Goal: Task Accomplishment & Management: Use online tool/utility

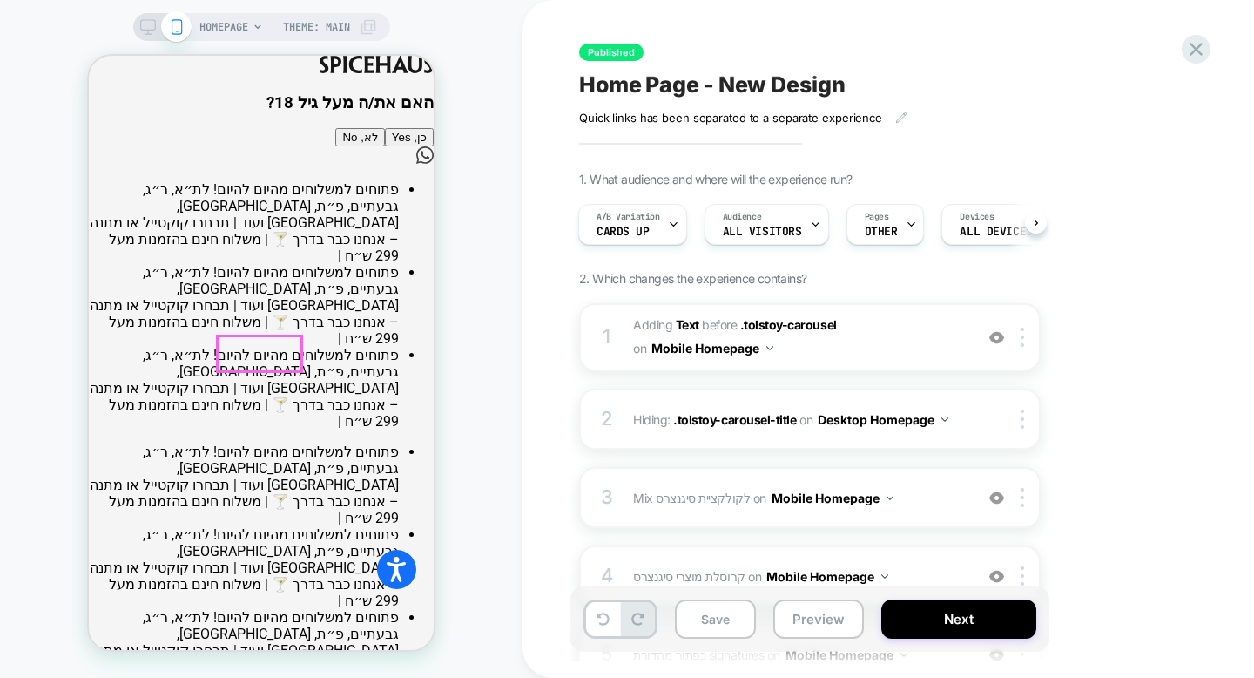
click at [385, 146] on button "כן, Yes" at bounding box center [409, 137] width 49 height 18
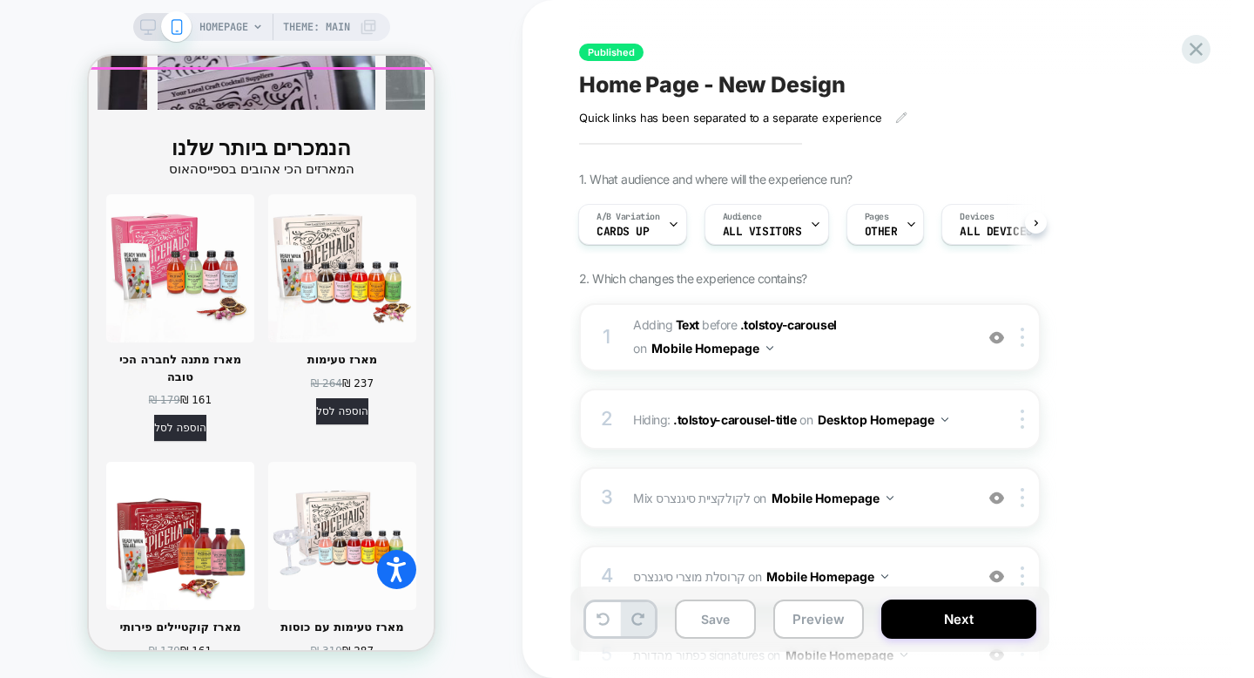
scroll to position [2678, 0]
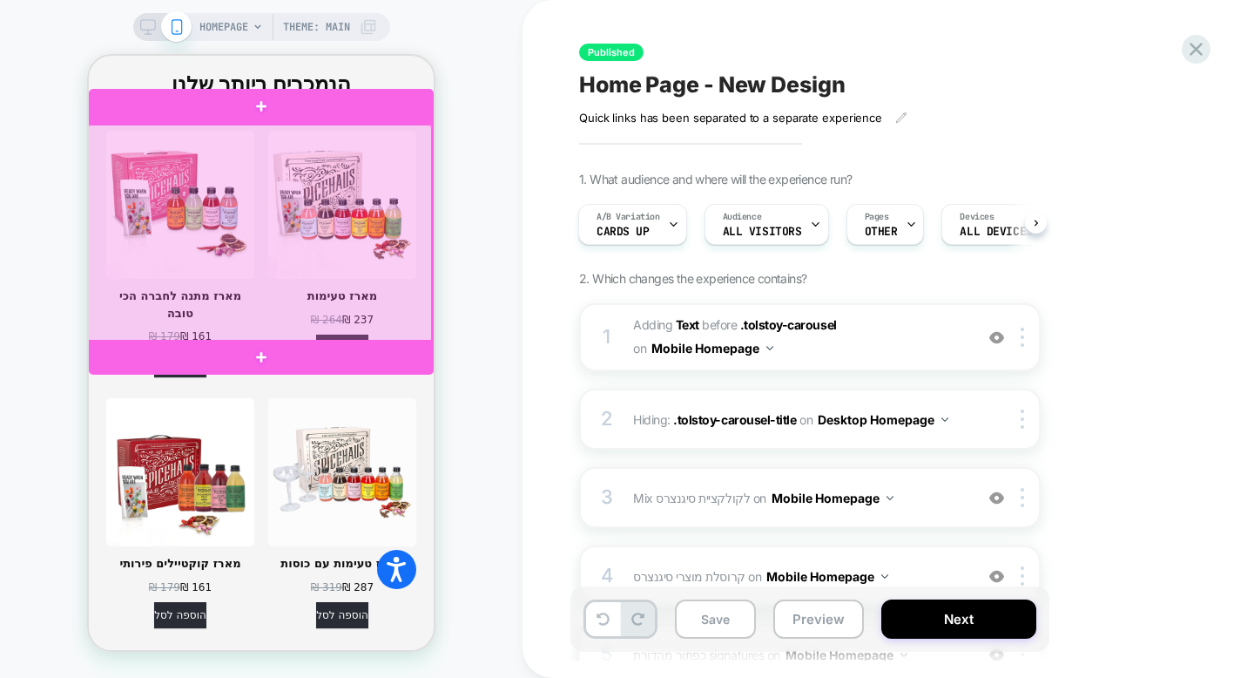
click at [381, 246] on div at bounding box center [259, 234] width 345 height 218
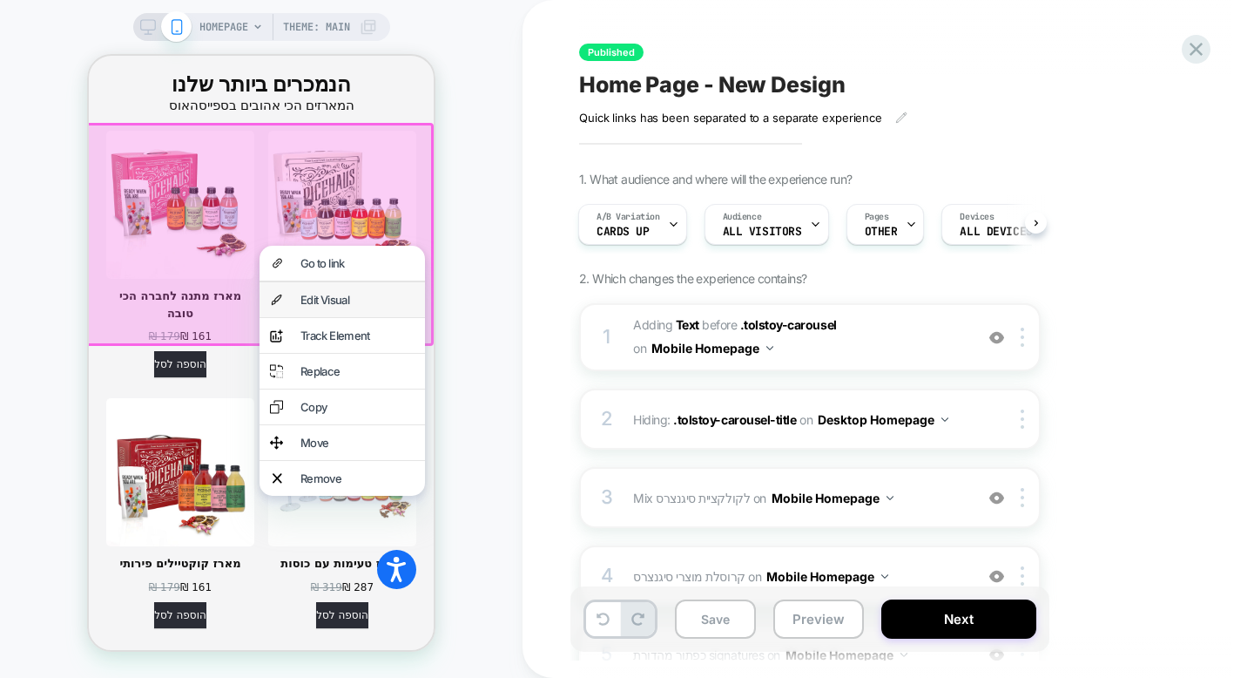
click at [374, 299] on div "Edit Visual" at bounding box center [357, 300] width 114 height 14
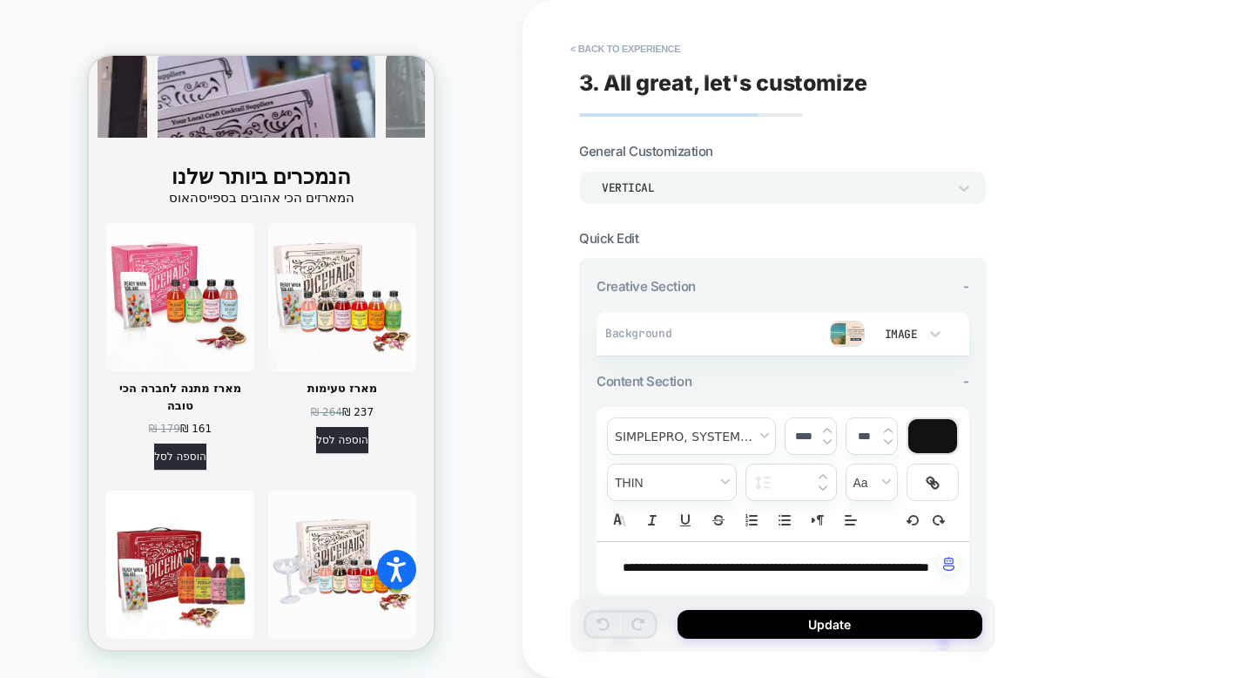
scroll to position [3013, 0]
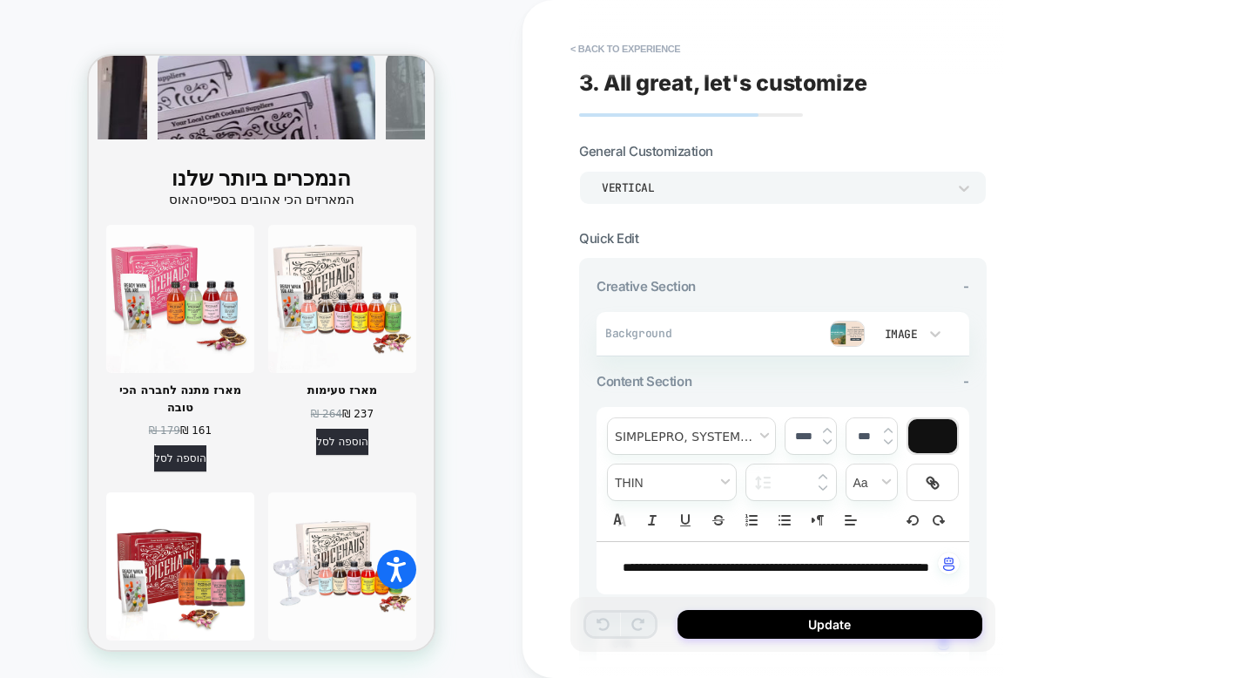
click at [840, 329] on img at bounding box center [847, 333] width 35 height 26
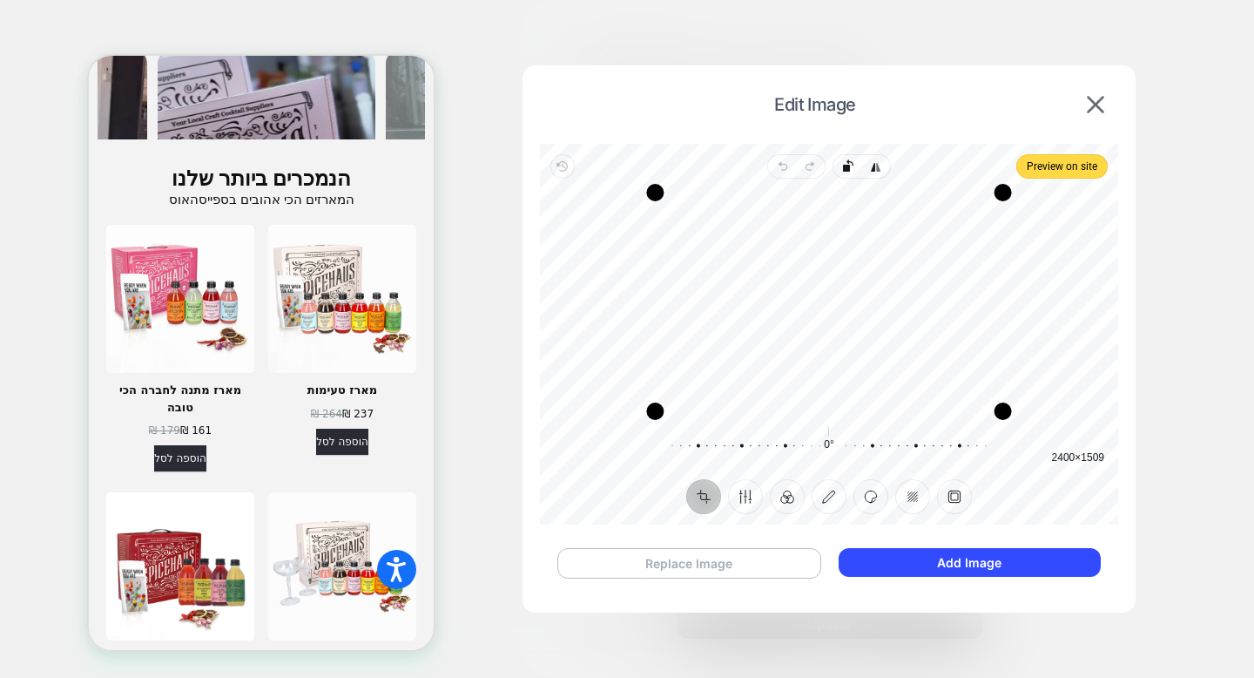
click at [766, 557] on button "Replace Image" at bounding box center [689, 563] width 264 height 30
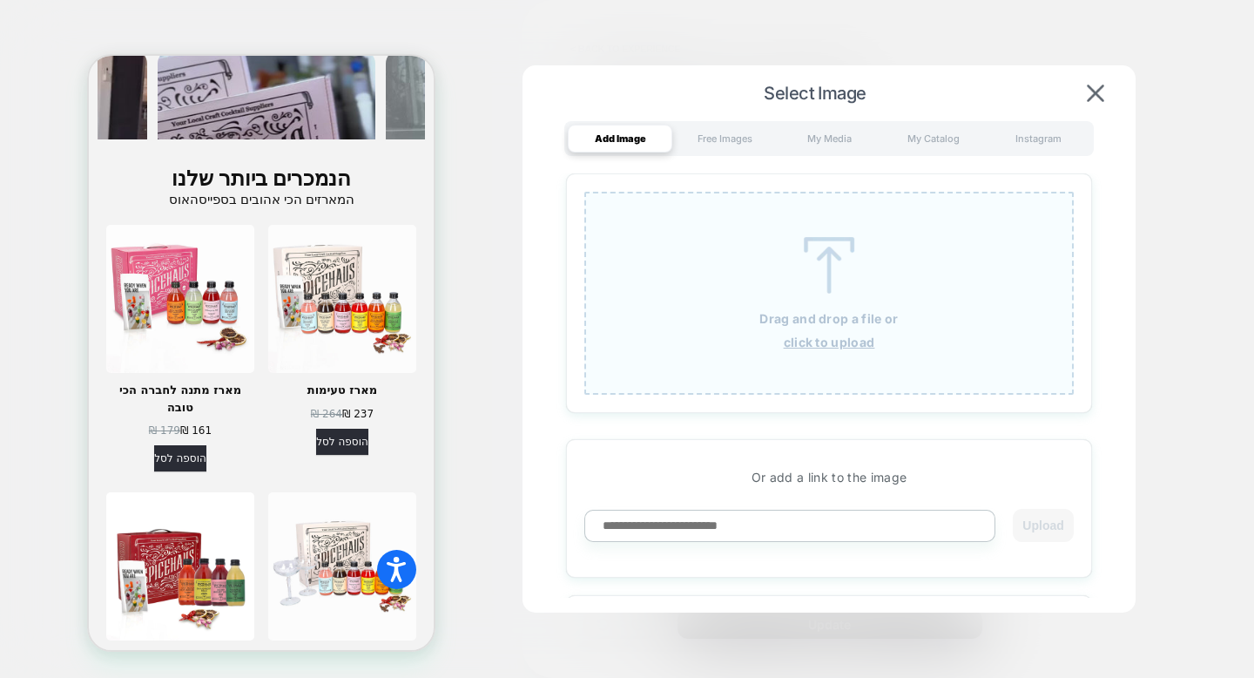
click at [844, 340] on u "click to upload" at bounding box center [829, 341] width 91 height 15
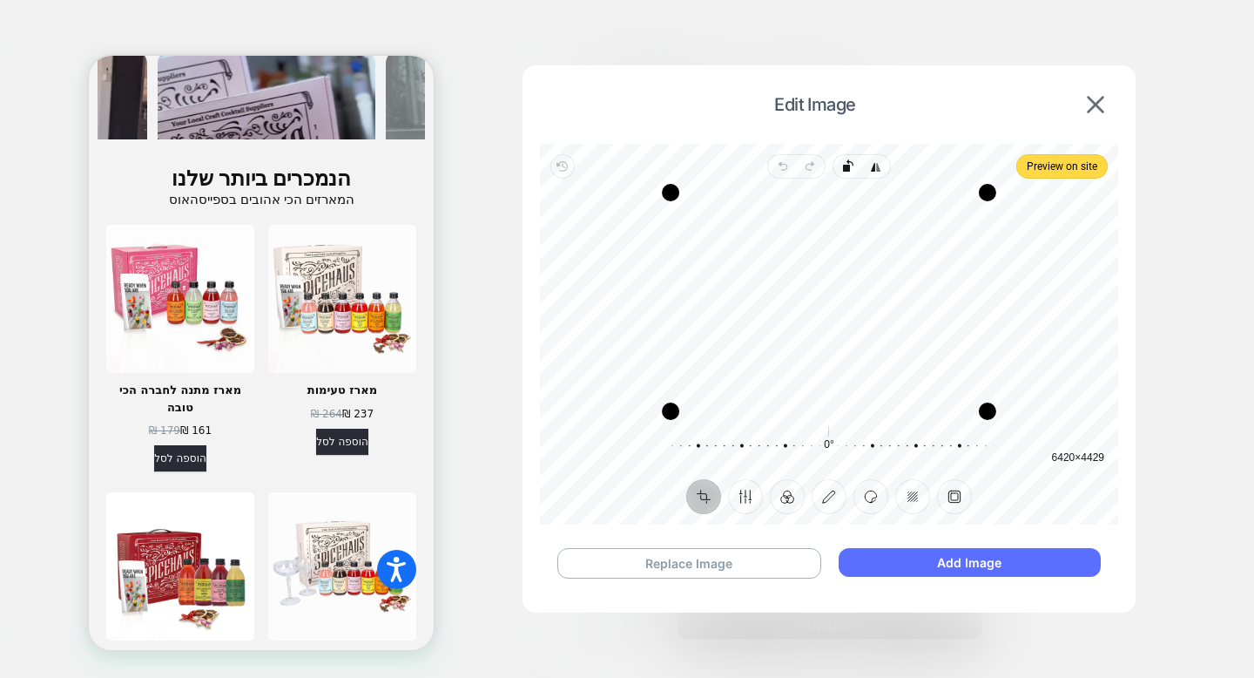
click at [880, 553] on button "Add Image" at bounding box center [970, 562] width 262 height 29
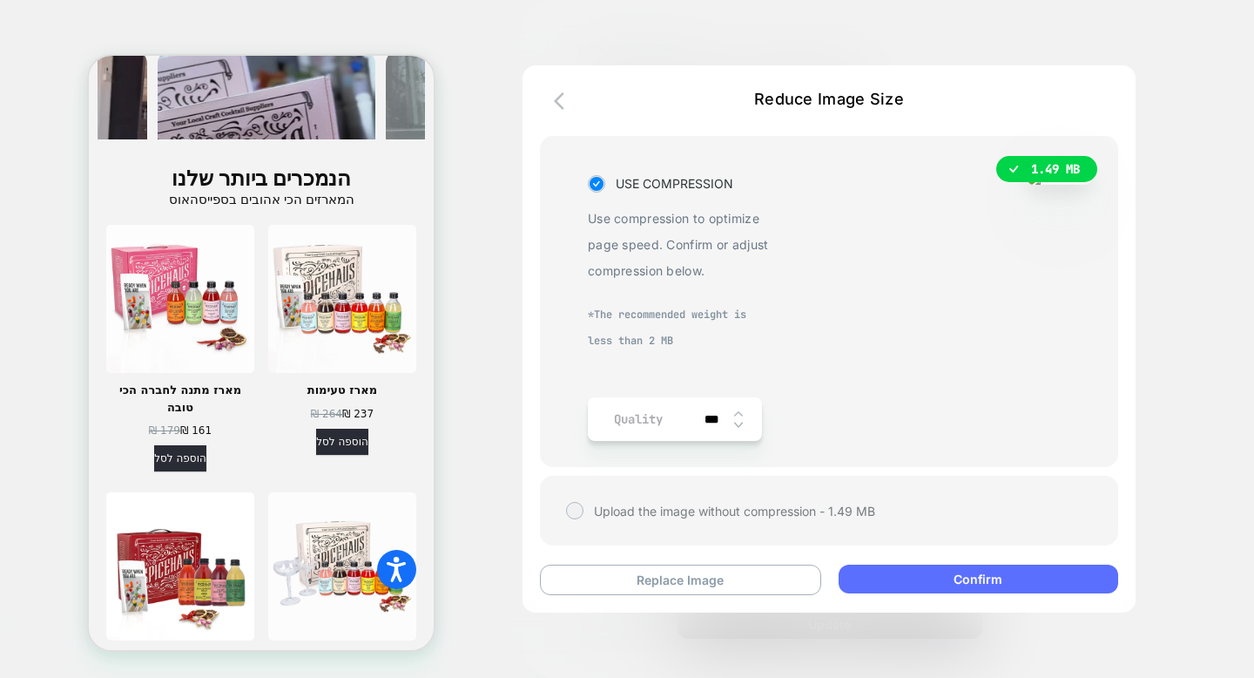
click at [915, 582] on button "Confirm" at bounding box center [979, 578] width 280 height 29
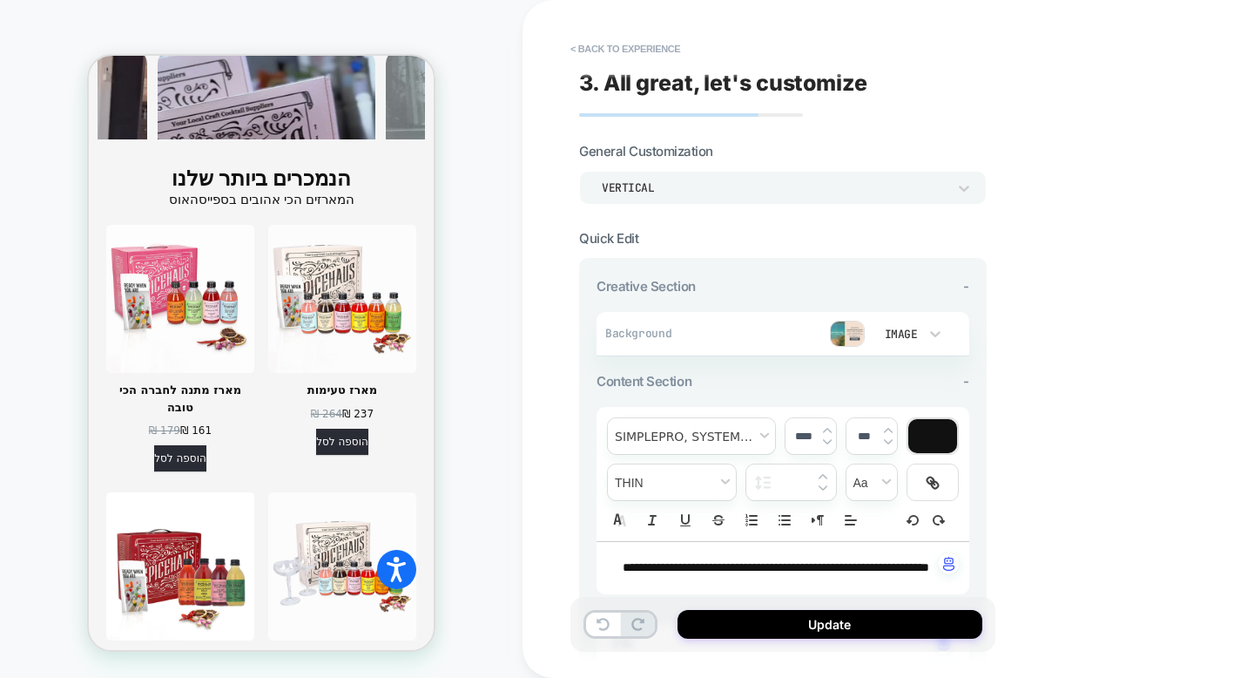
click at [849, 323] on img at bounding box center [847, 333] width 35 height 26
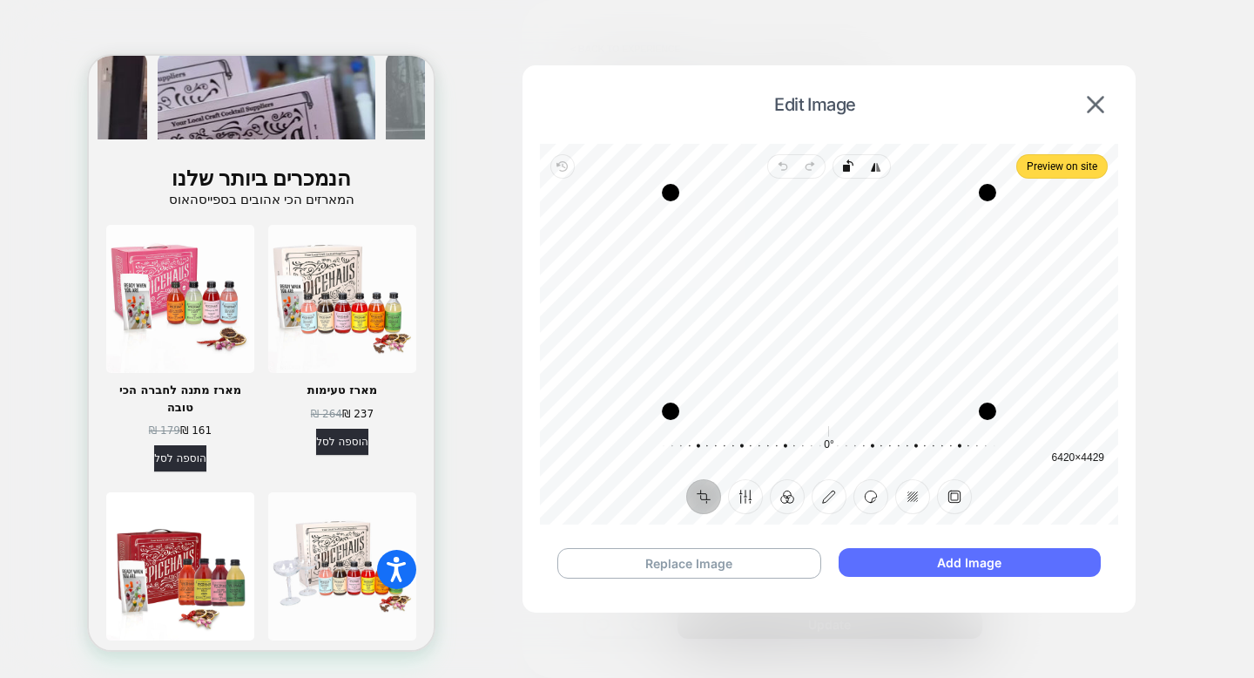
click at [904, 561] on button "Add Image" at bounding box center [970, 562] width 262 height 29
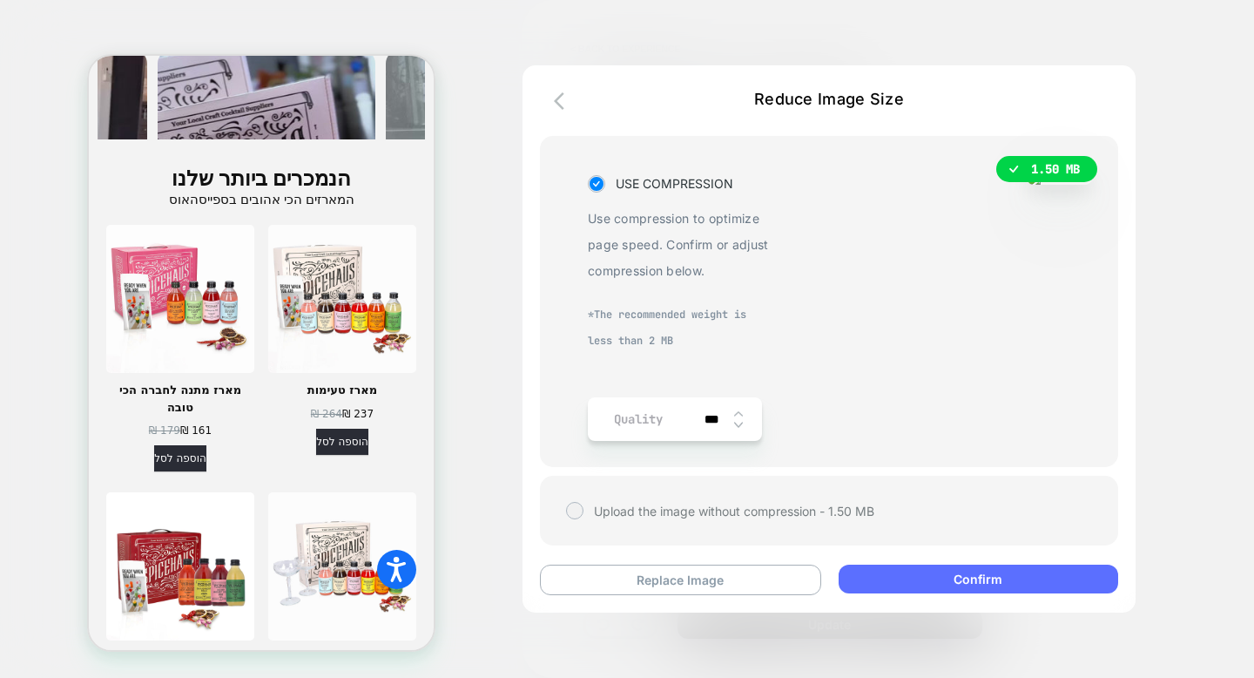
click at [917, 580] on button "Confirm" at bounding box center [979, 578] width 280 height 29
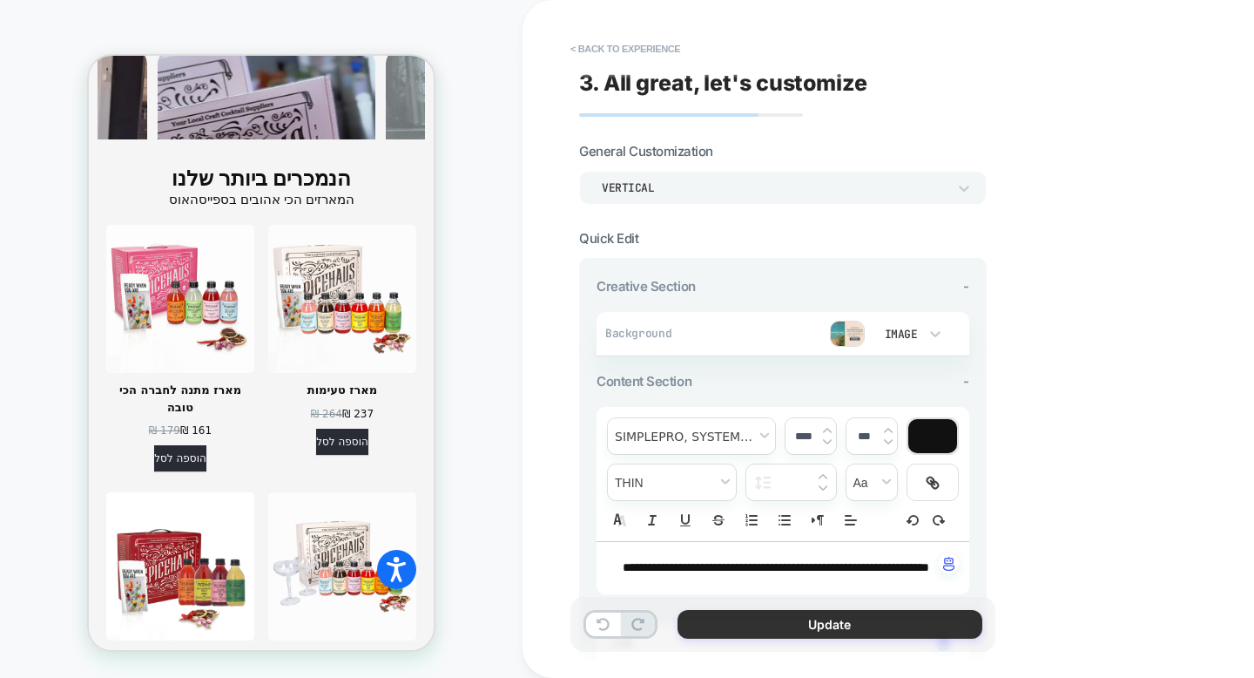
click at [890, 623] on button "Update" at bounding box center [830, 624] width 305 height 29
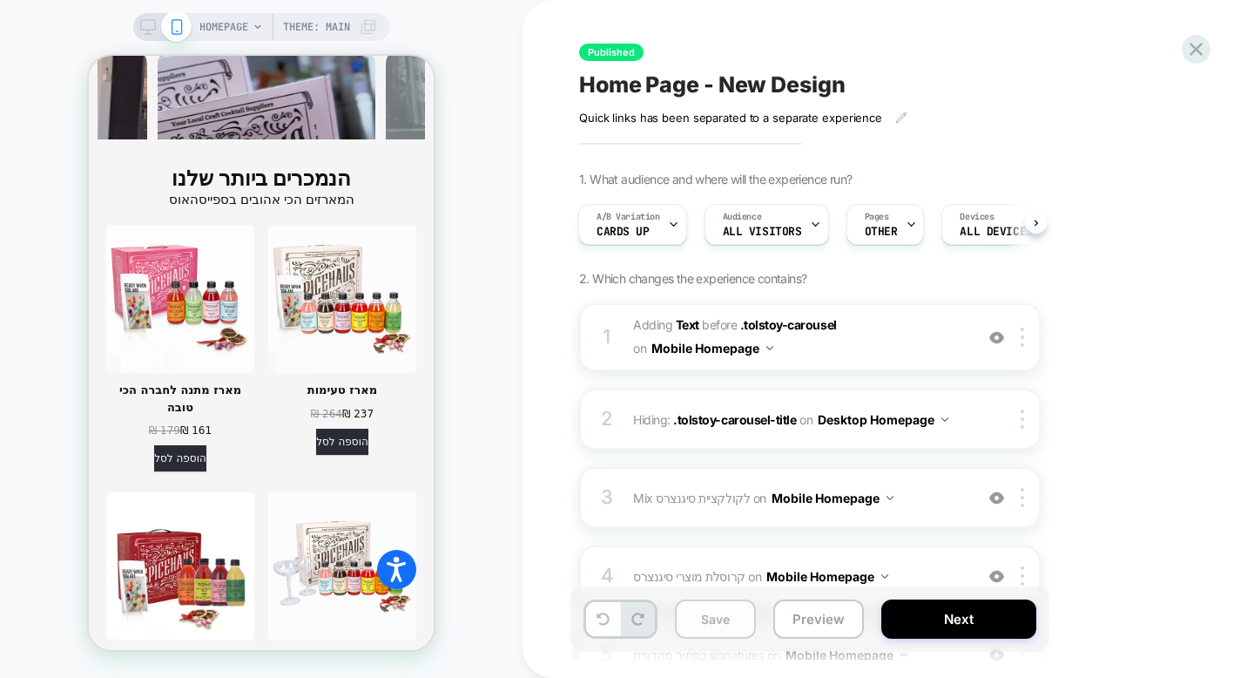
click at [733, 622] on button "Save" at bounding box center [715, 618] width 81 height 39
click at [944, 616] on button "Next" at bounding box center [958, 618] width 155 height 39
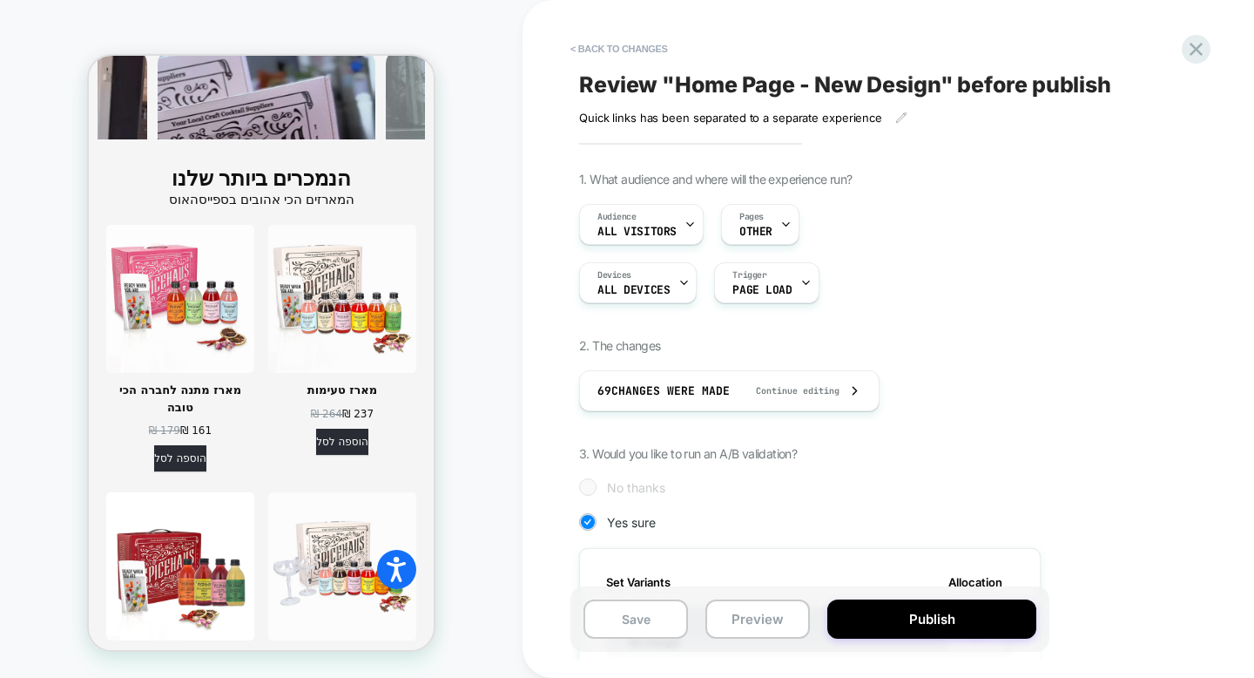
scroll to position [0, 2]
click at [944, 616] on button "Publish" at bounding box center [931, 618] width 209 height 39
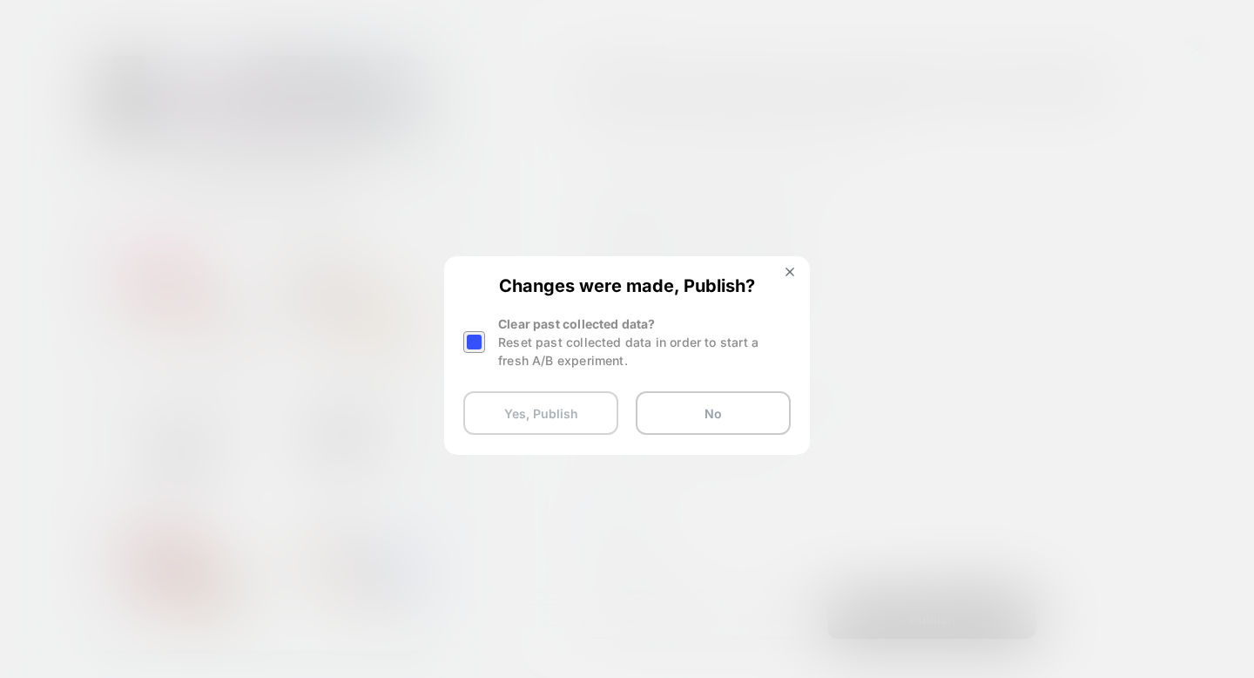
click at [571, 415] on button "Yes, Publish" at bounding box center [540, 413] width 155 height 44
